Goal: Check status: Check status

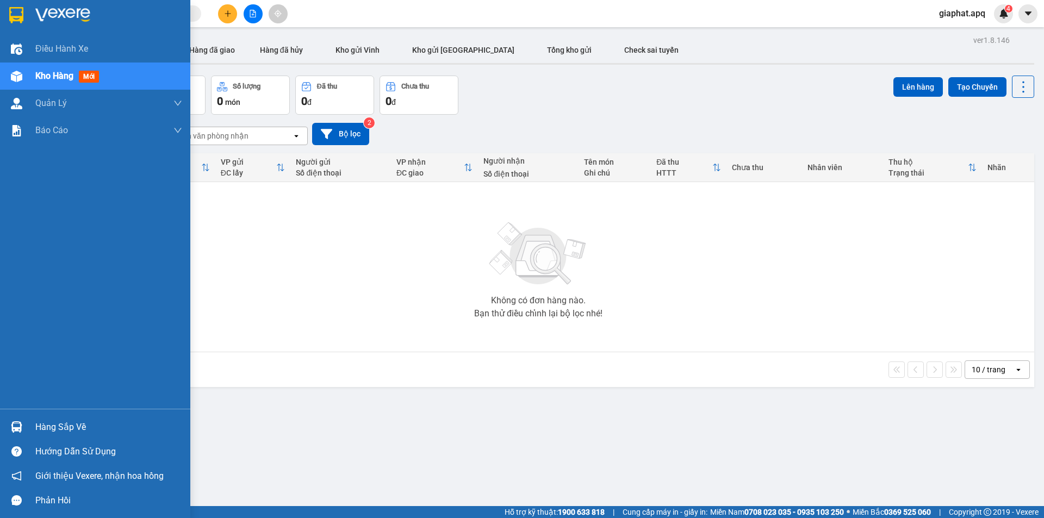
click at [17, 428] on img at bounding box center [16, 426] width 11 height 11
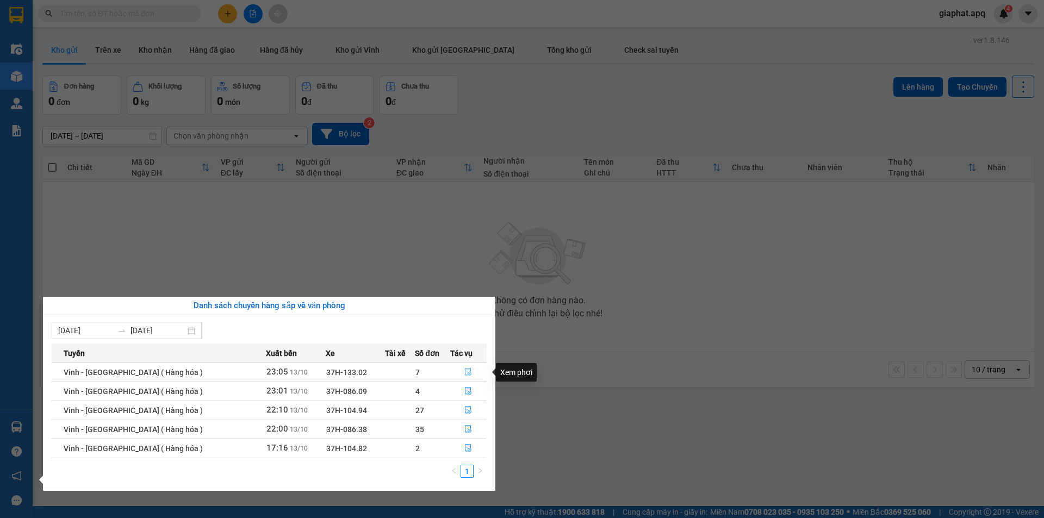
click at [465, 372] on icon "file-done" at bounding box center [468, 373] width 7 height 8
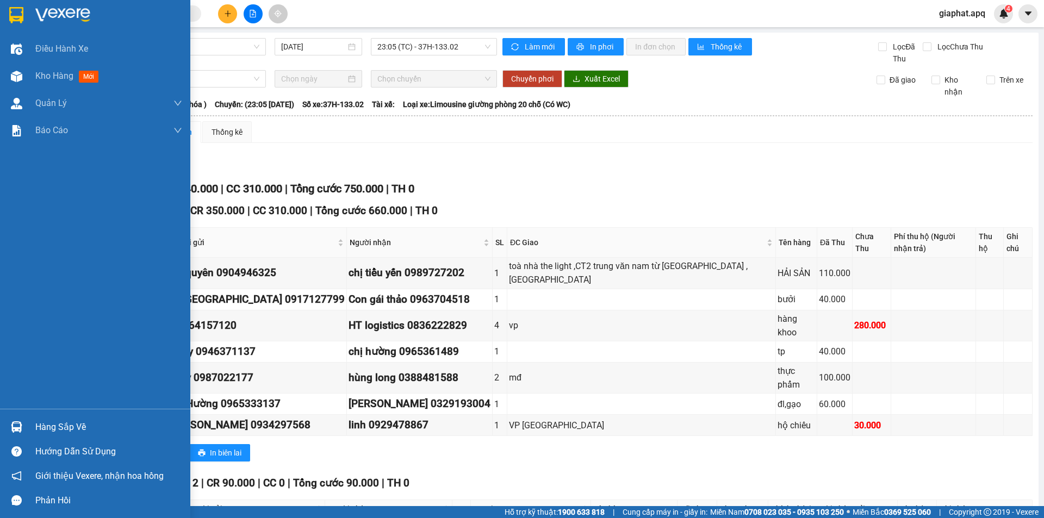
click at [14, 423] on img at bounding box center [16, 426] width 11 height 11
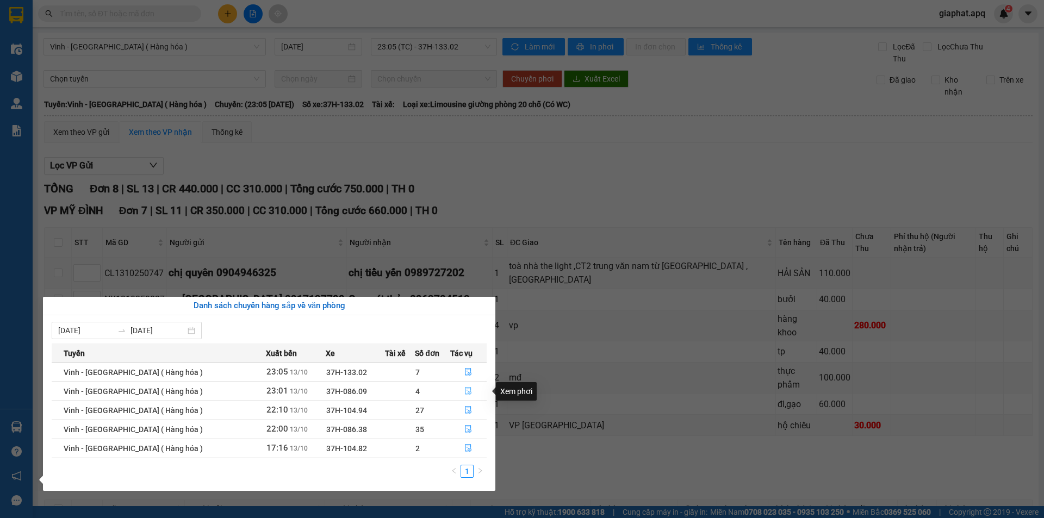
click at [464, 388] on icon "file-done" at bounding box center [468, 391] width 8 height 8
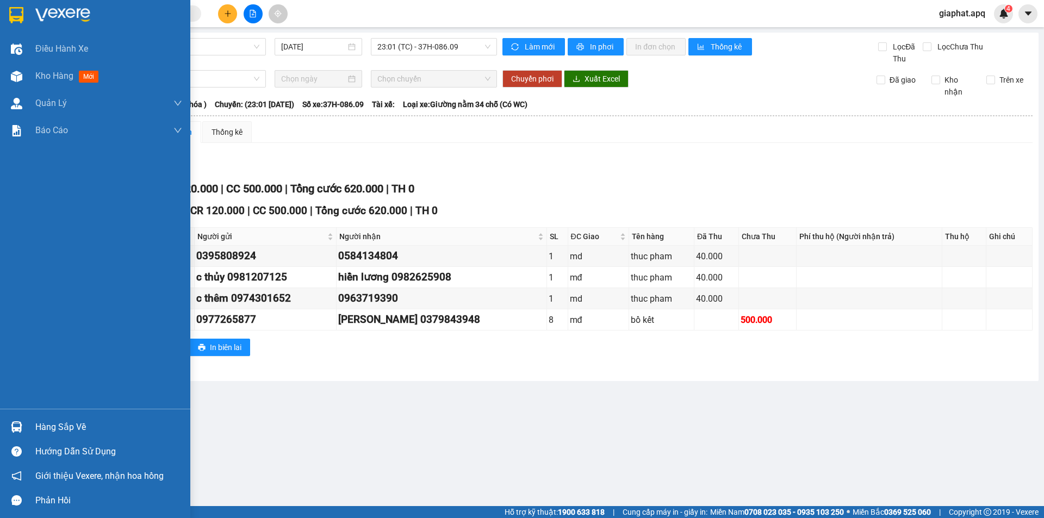
click at [11, 424] on img at bounding box center [16, 426] width 11 height 11
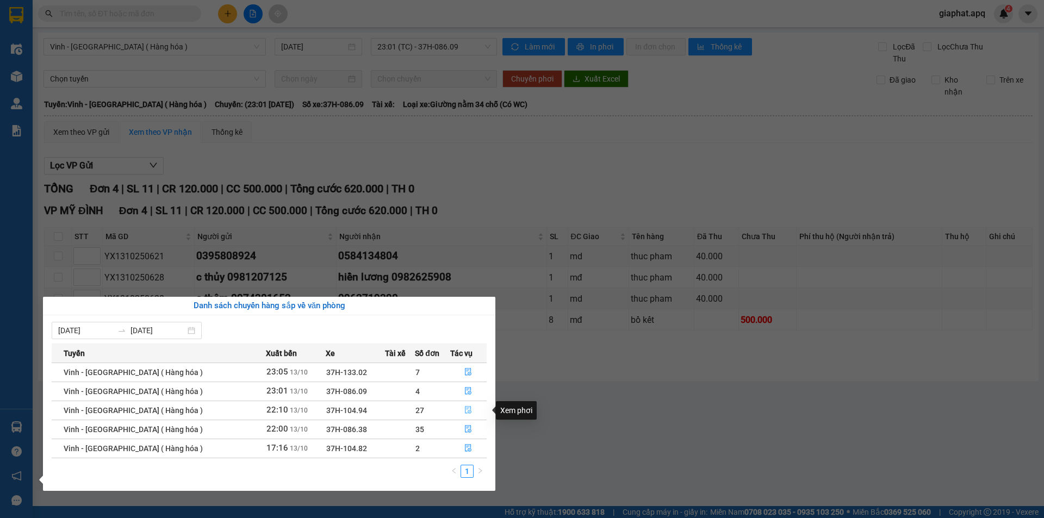
click at [464, 410] on icon "file-done" at bounding box center [468, 410] width 8 height 8
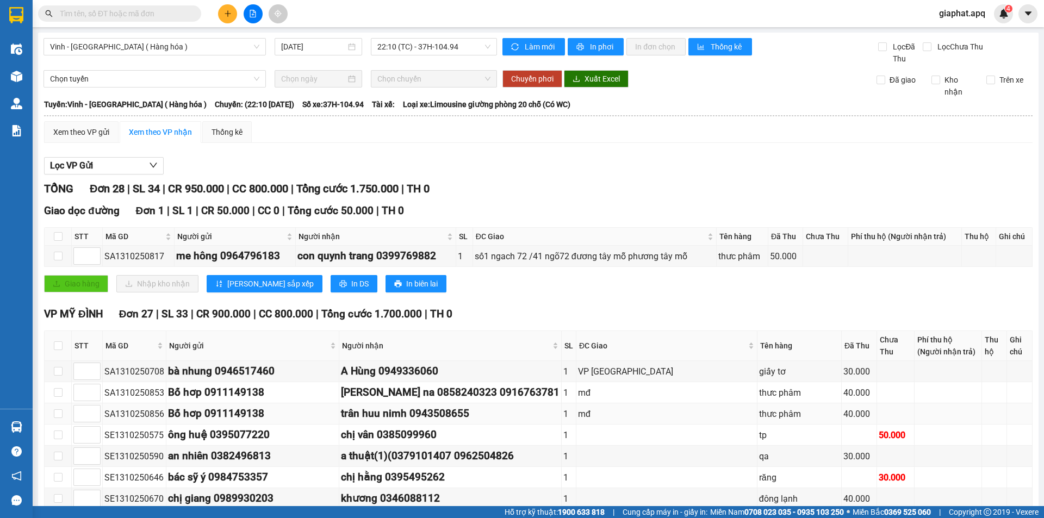
scroll to position [593, 0]
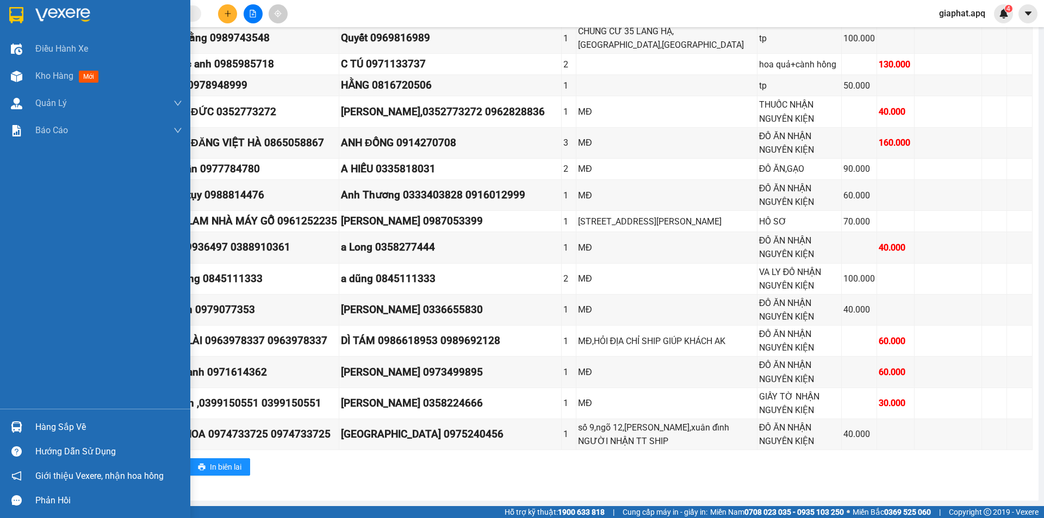
click at [16, 429] on img at bounding box center [16, 426] width 11 height 11
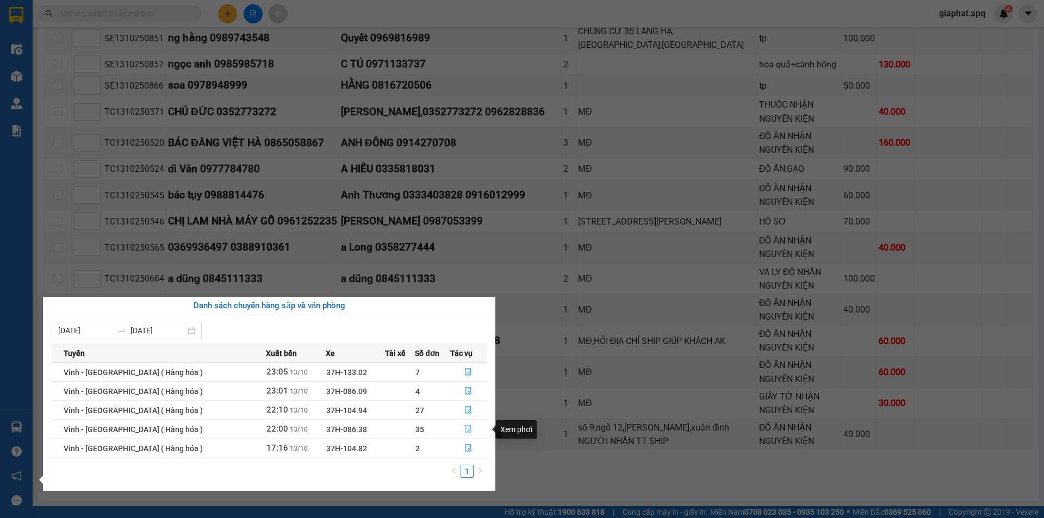
click at [464, 430] on icon "file-done" at bounding box center [468, 429] width 8 height 8
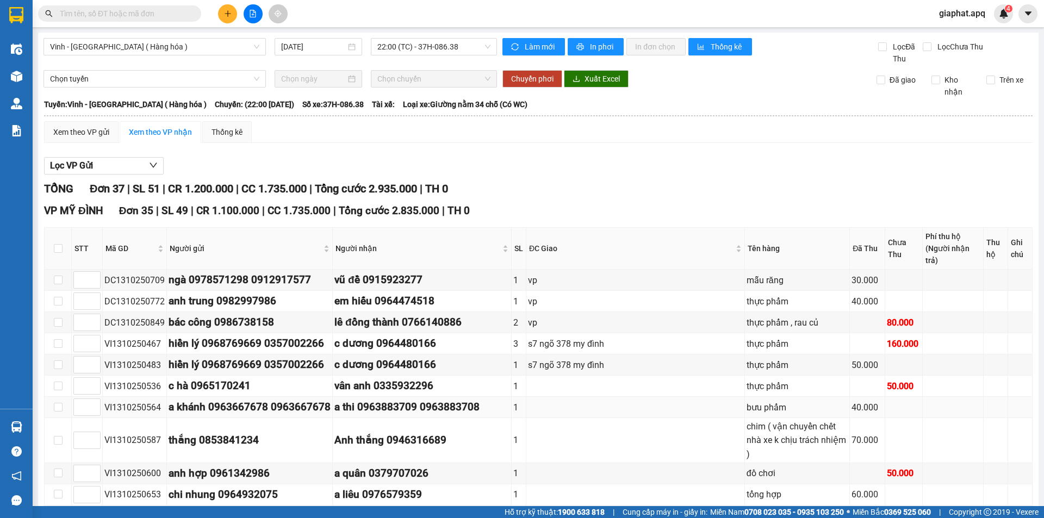
scroll to position [616, 0]
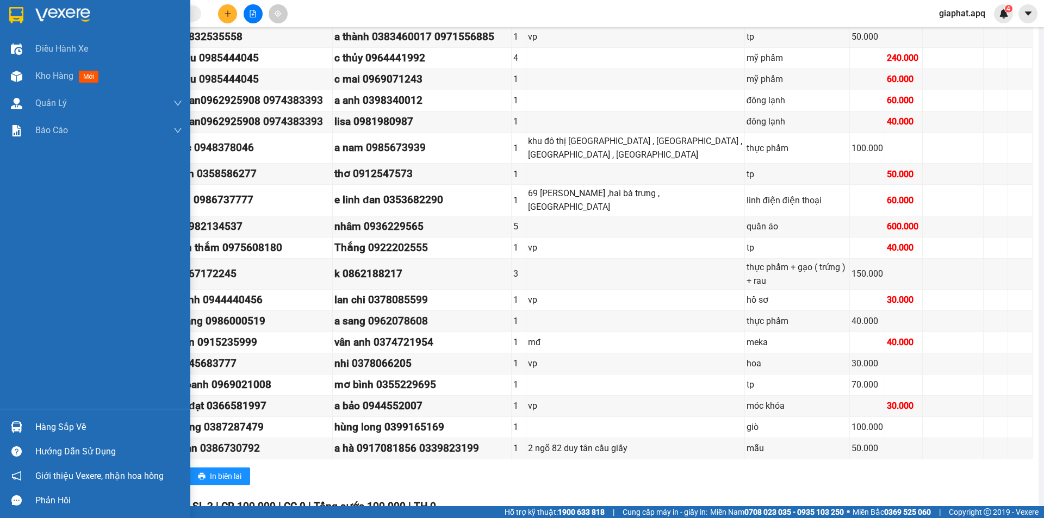
click at [16, 426] on img at bounding box center [16, 426] width 11 height 11
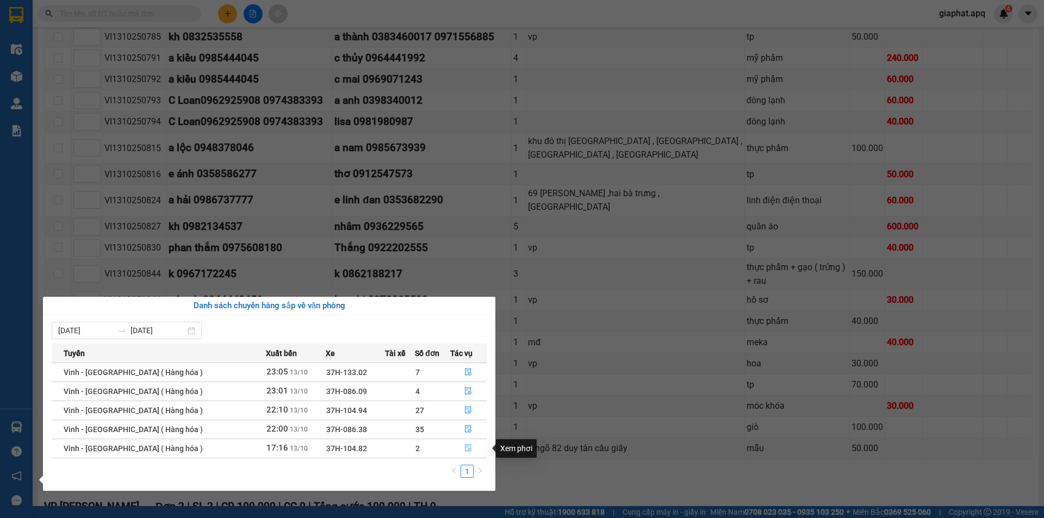
click at [465, 448] on icon "file-done" at bounding box center [468, 449] width 7 height 8
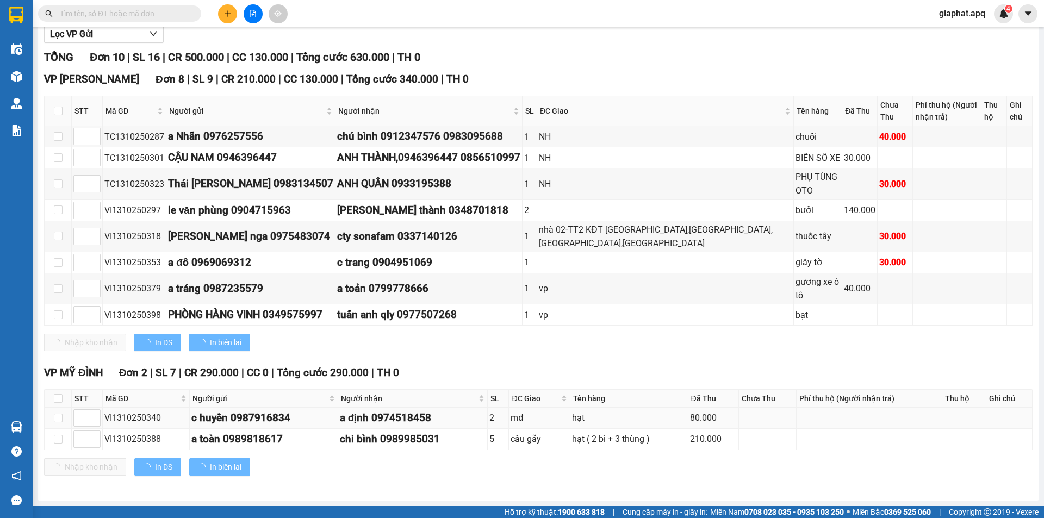
scroll to position [122, 0]
